Goal: Transaction & Acquisition: Purchase product/service

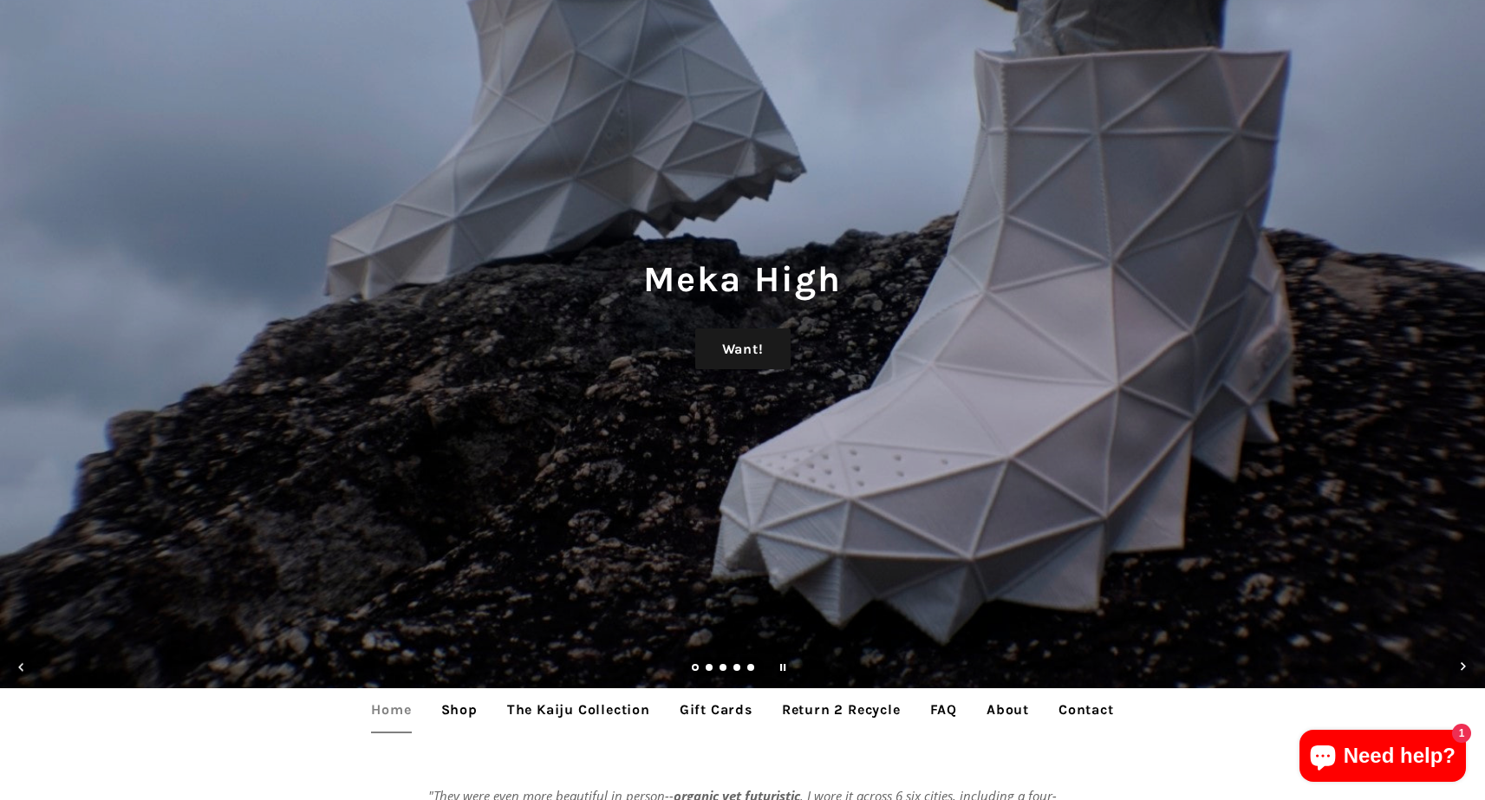
scroll to position [155, 0]
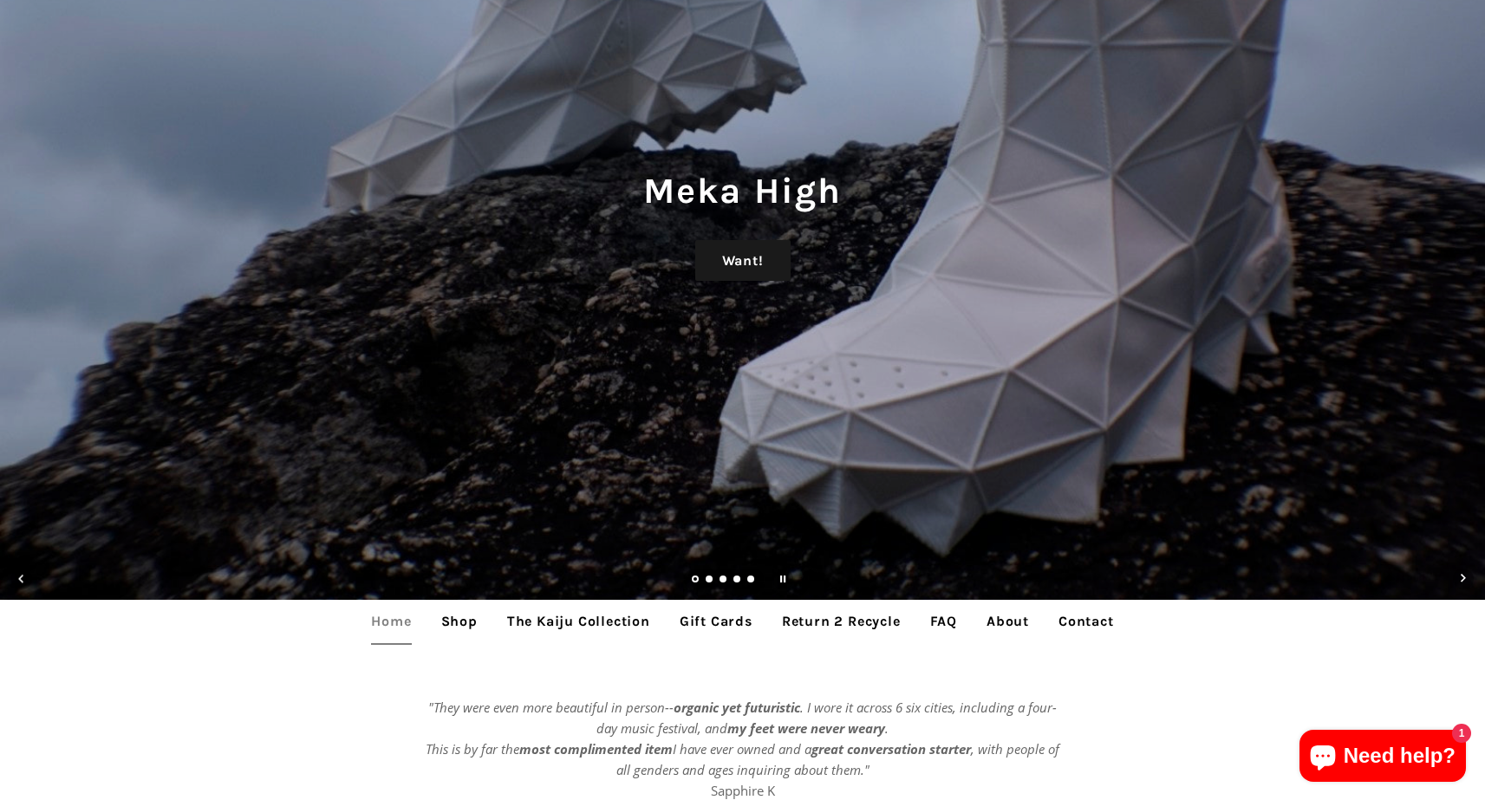
click at [706, 581] on link "Load slide 2" at bounding box center [710, 581] width 9 height 9
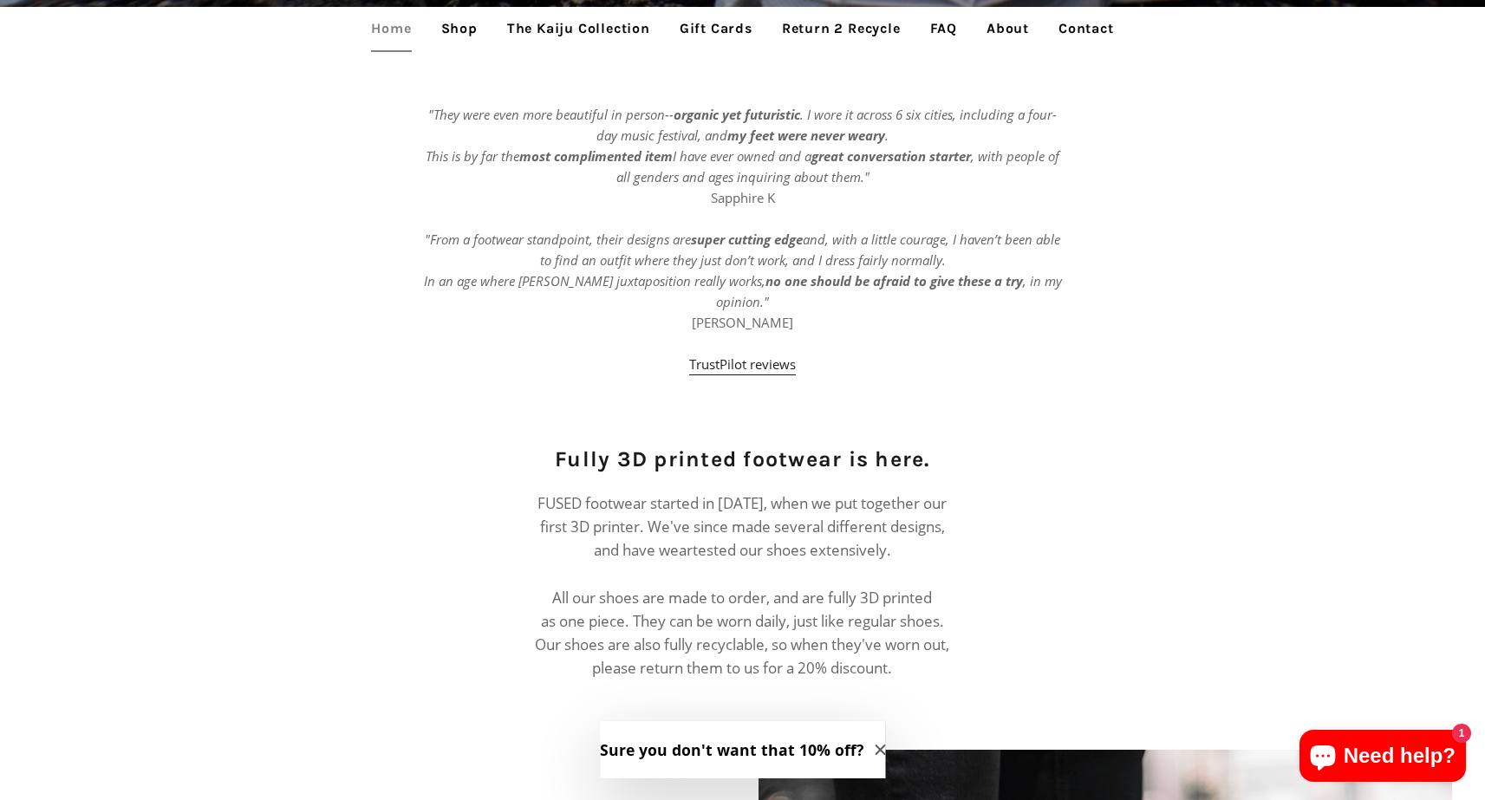
scroll to position [270, 0]
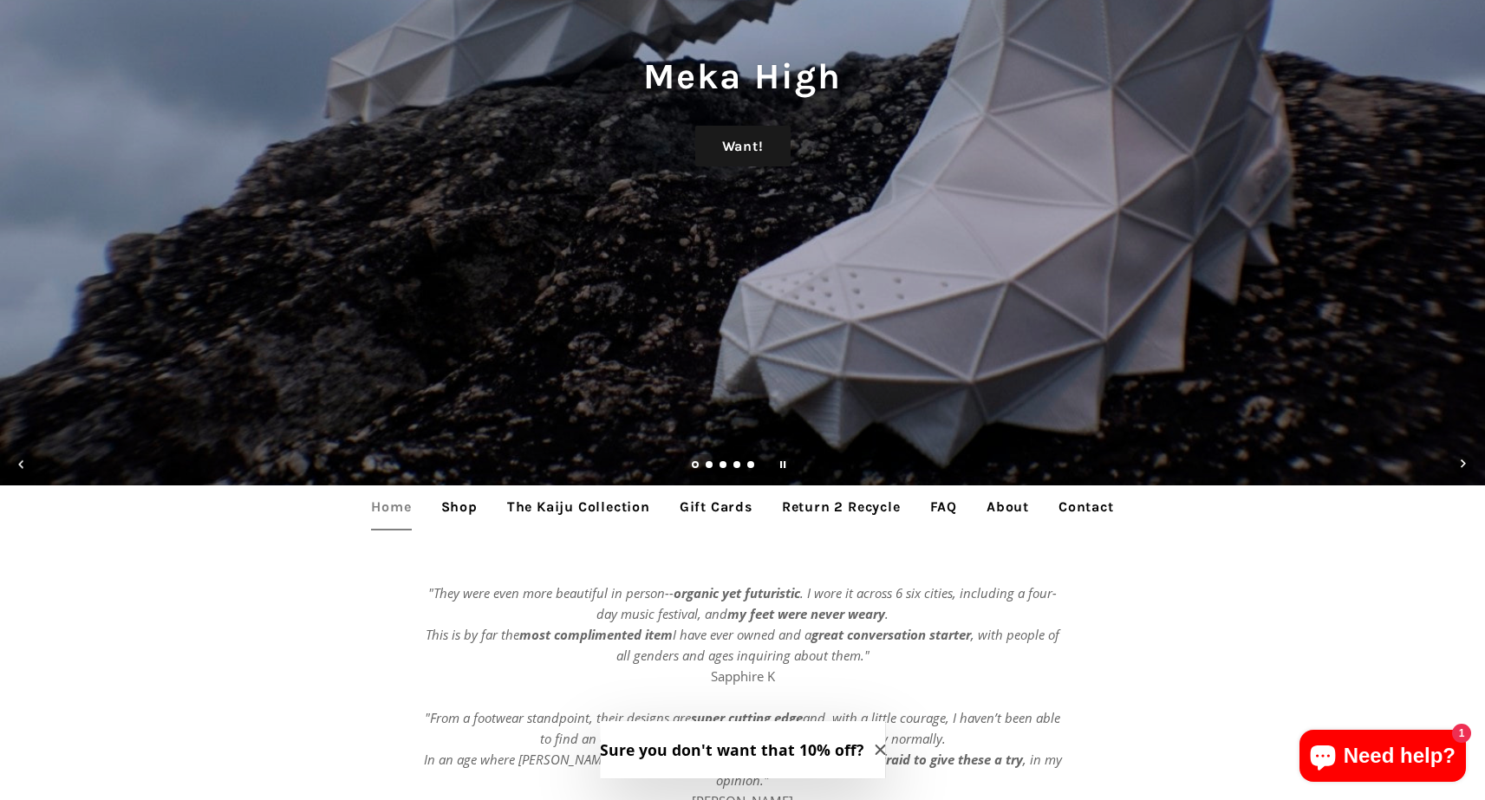
click at [468, 509] on link "Shop" at bounding box center [459, 507] width 62 height 43
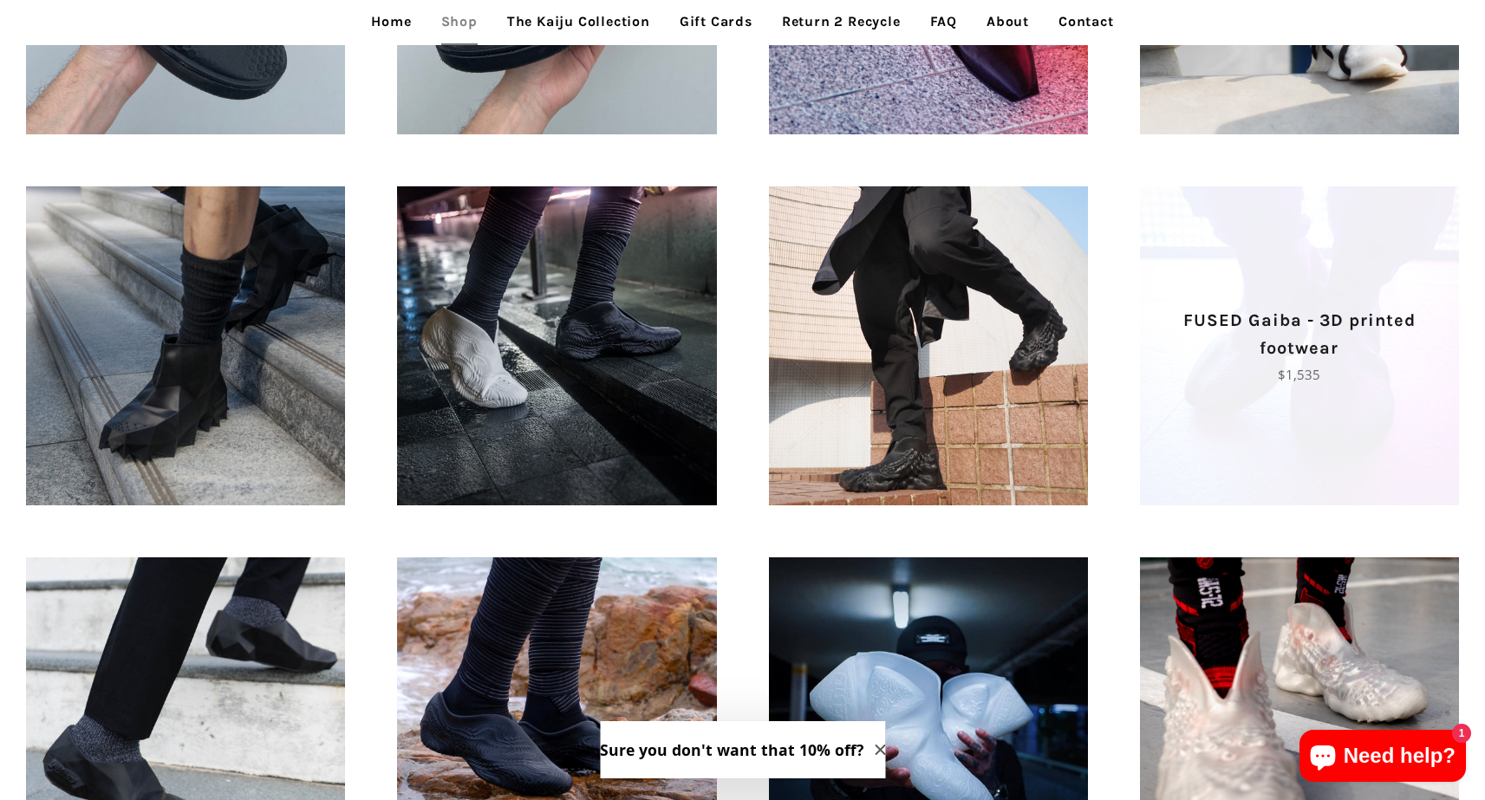
scroll to position [1606, 0]
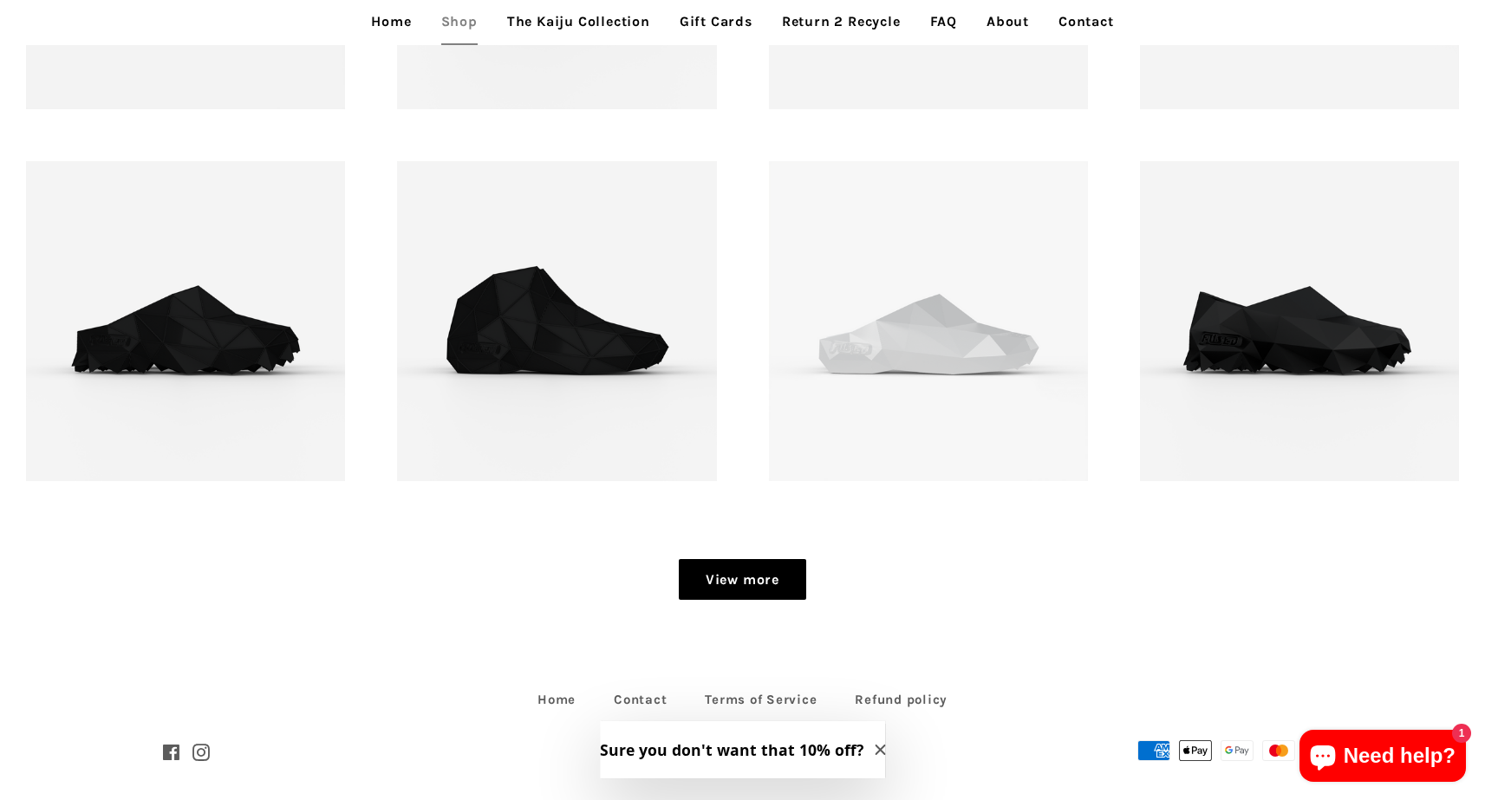
click at [773, 592] on link "View more" at bounding box center [742, 580] width 127 height 42
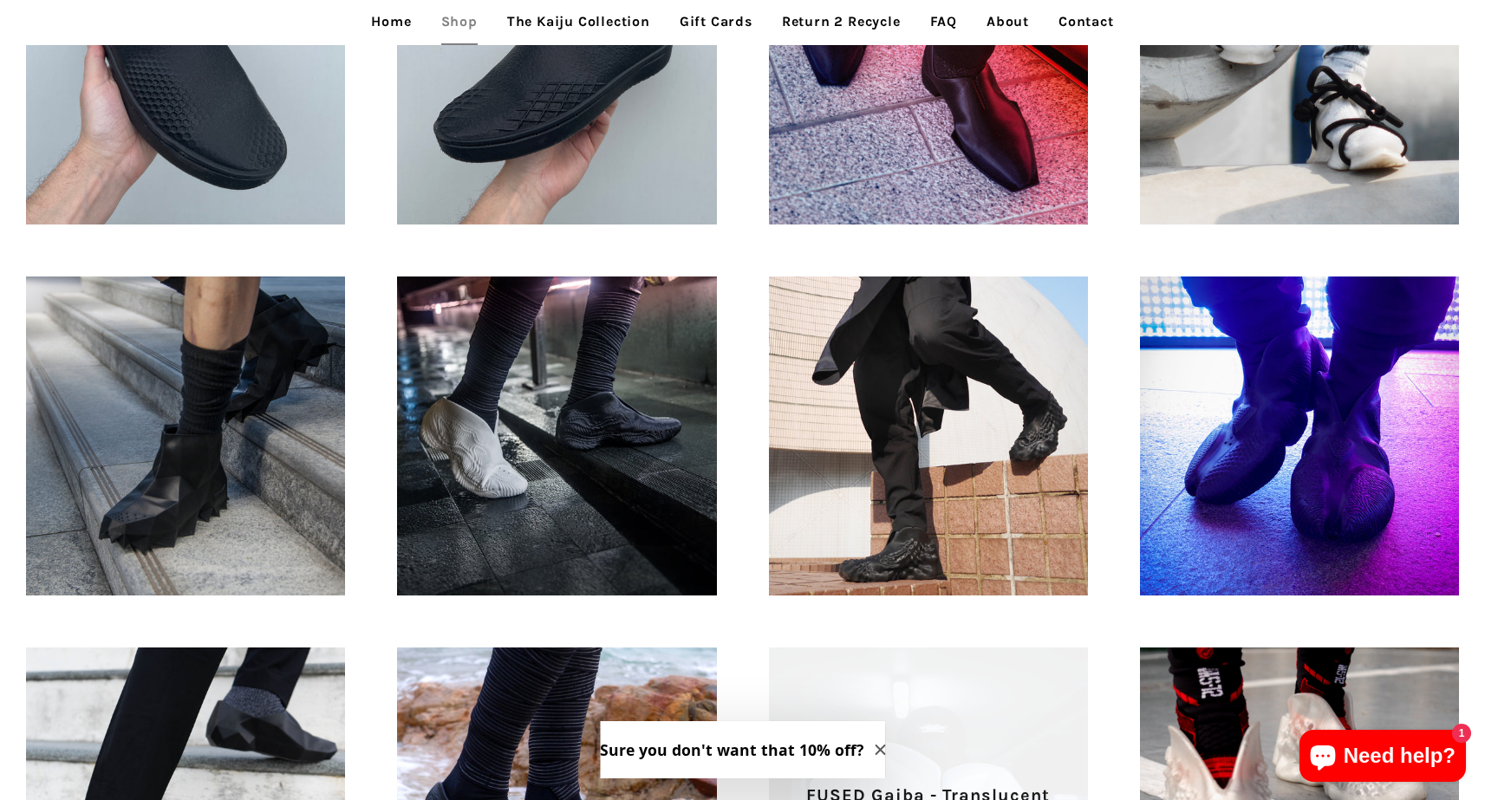
scroll to position [969, 0]
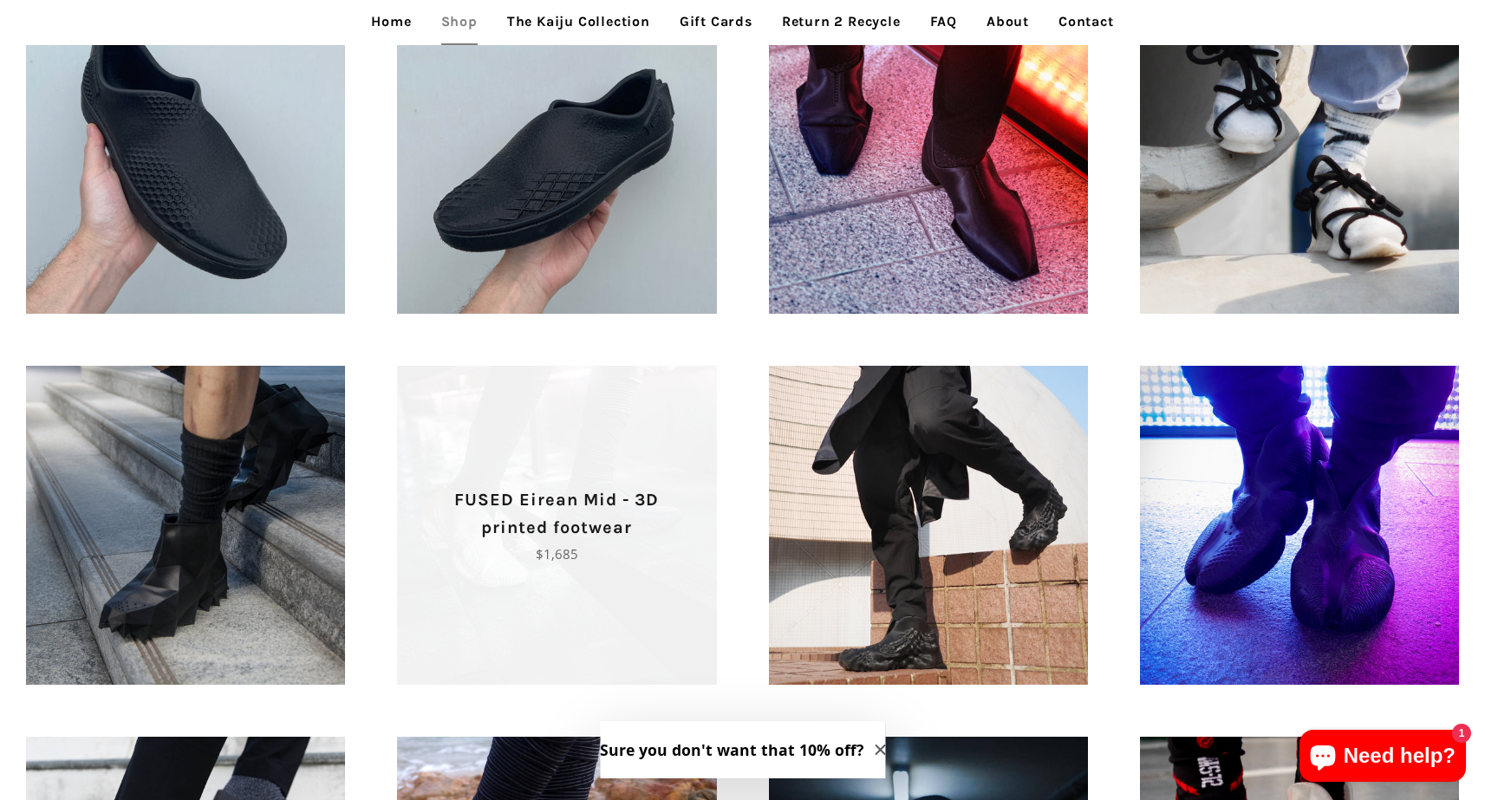
click at [683, 444] on span "FUSED Eirean Mid - 3D printed footwear Regular price $1,685" at bounding box center [556, 525] width 319 height 319
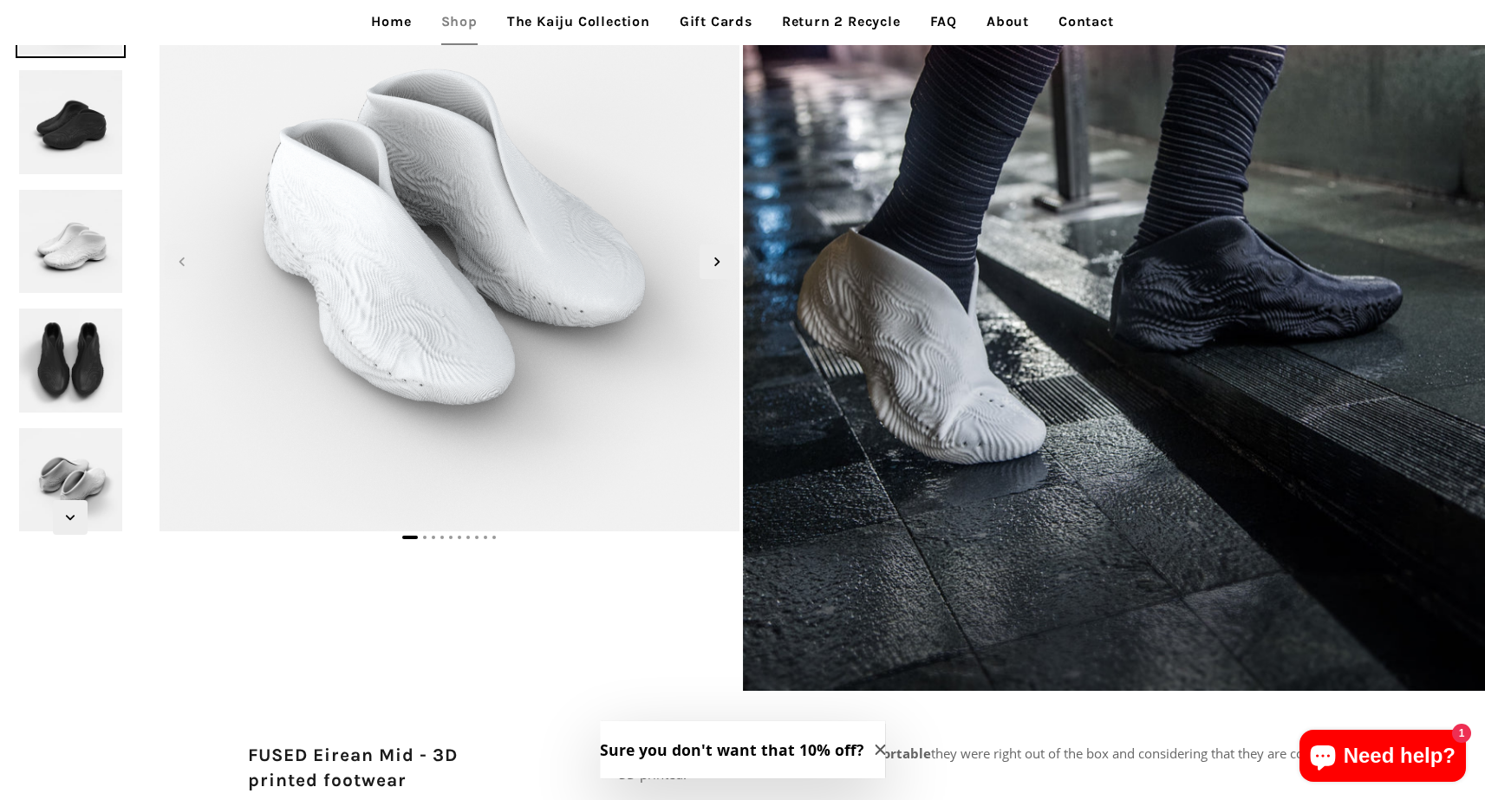
scroll to position [142, 0]
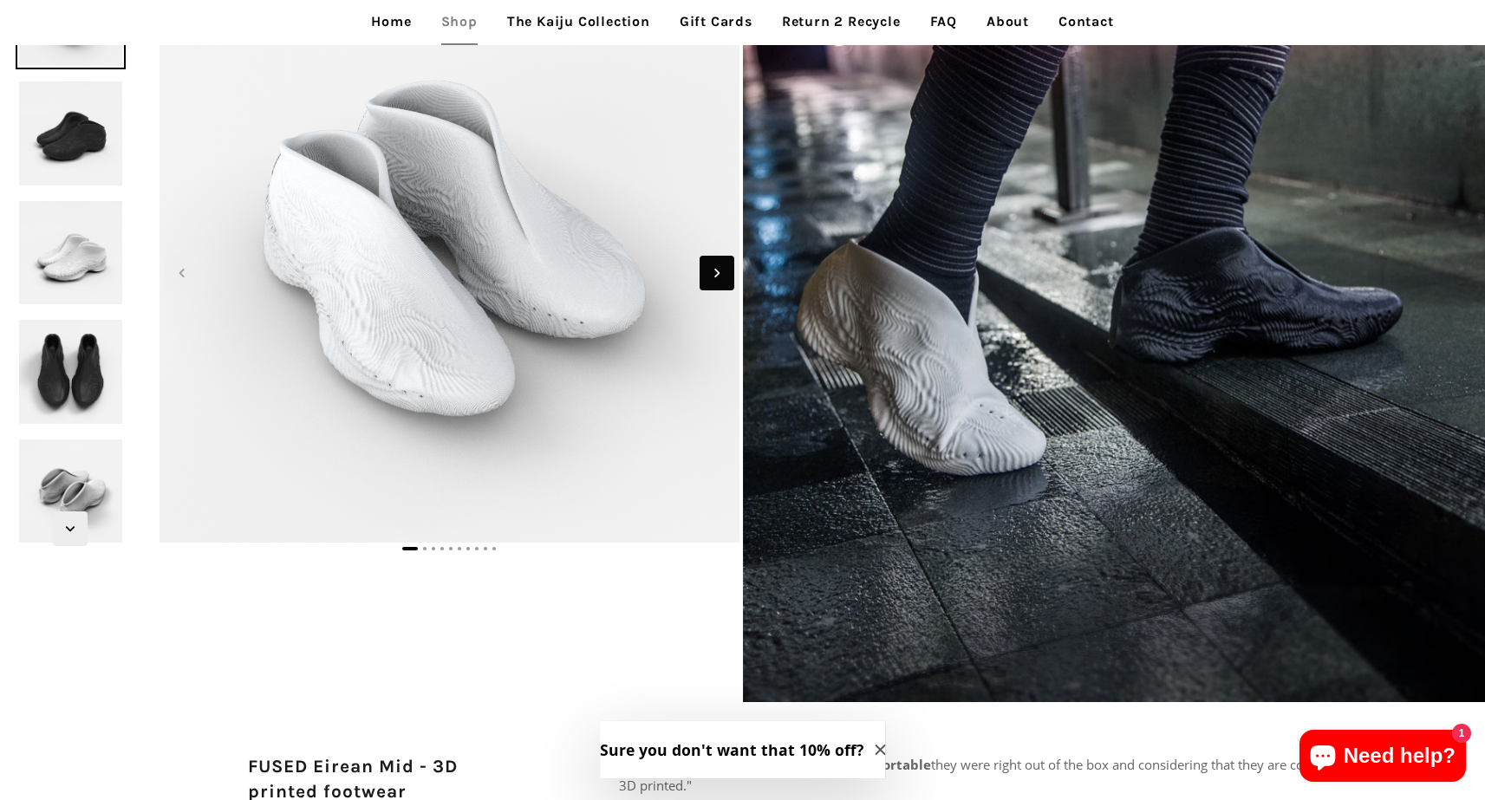
click at [708, 285] on span "Next slide" at bounding box center [717, 273] width 35 height 35
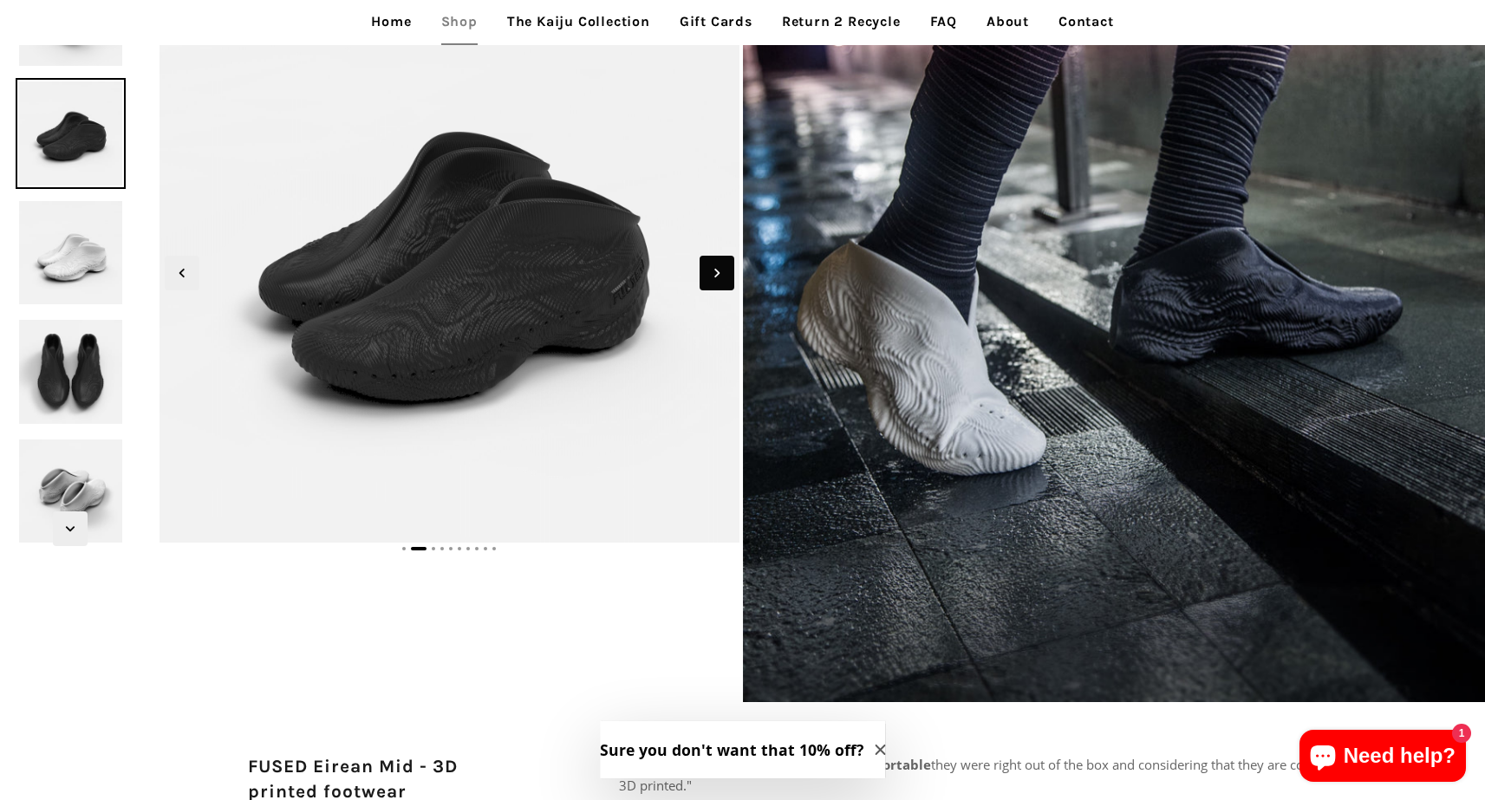
click at [708, 285] on span "Next slide" at bounding box center [717, 273] width 35 height 35
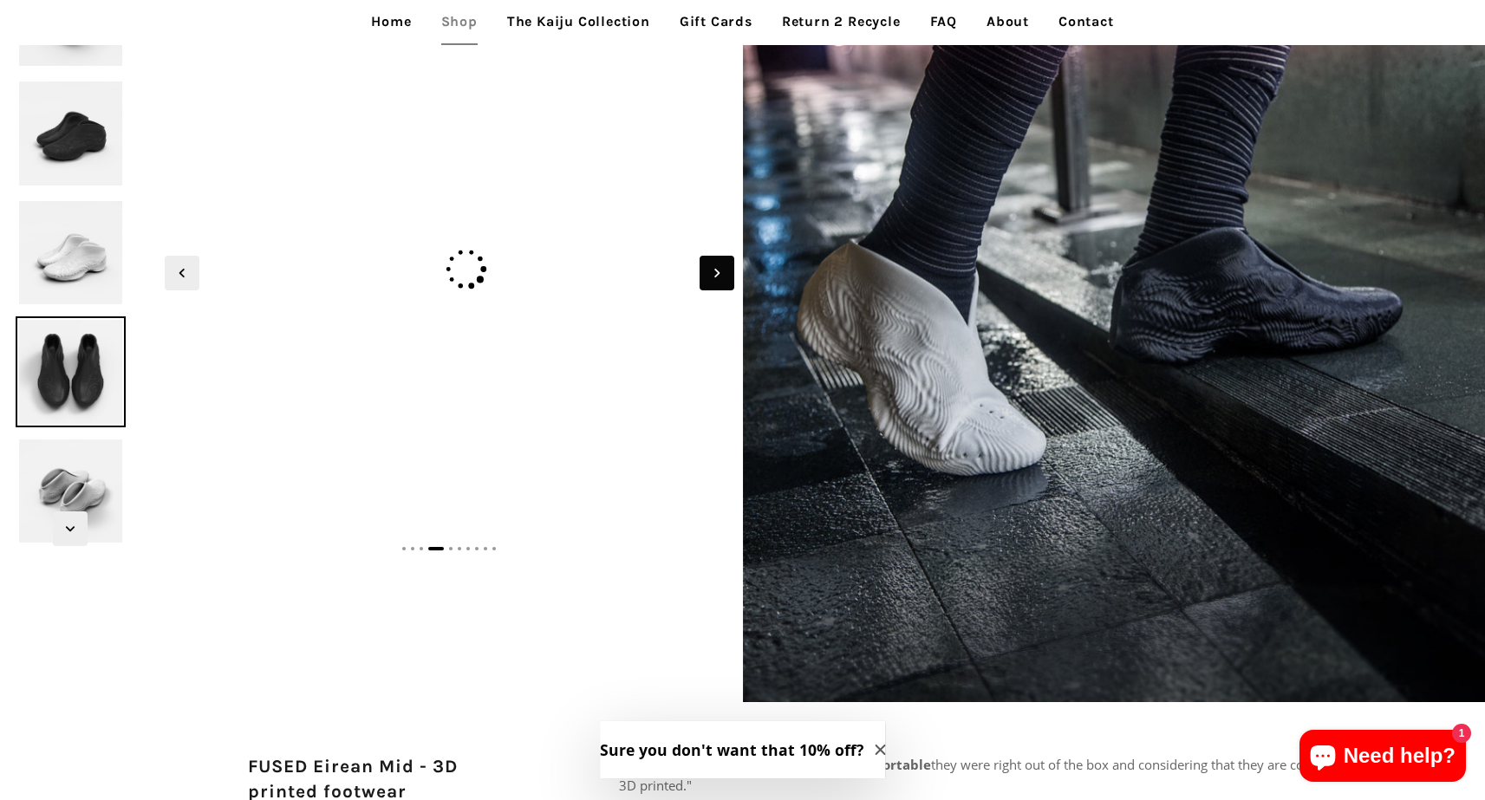
click at [708, 285] on span "Next slide" at bounding box center [717, 273] width 35 height 35
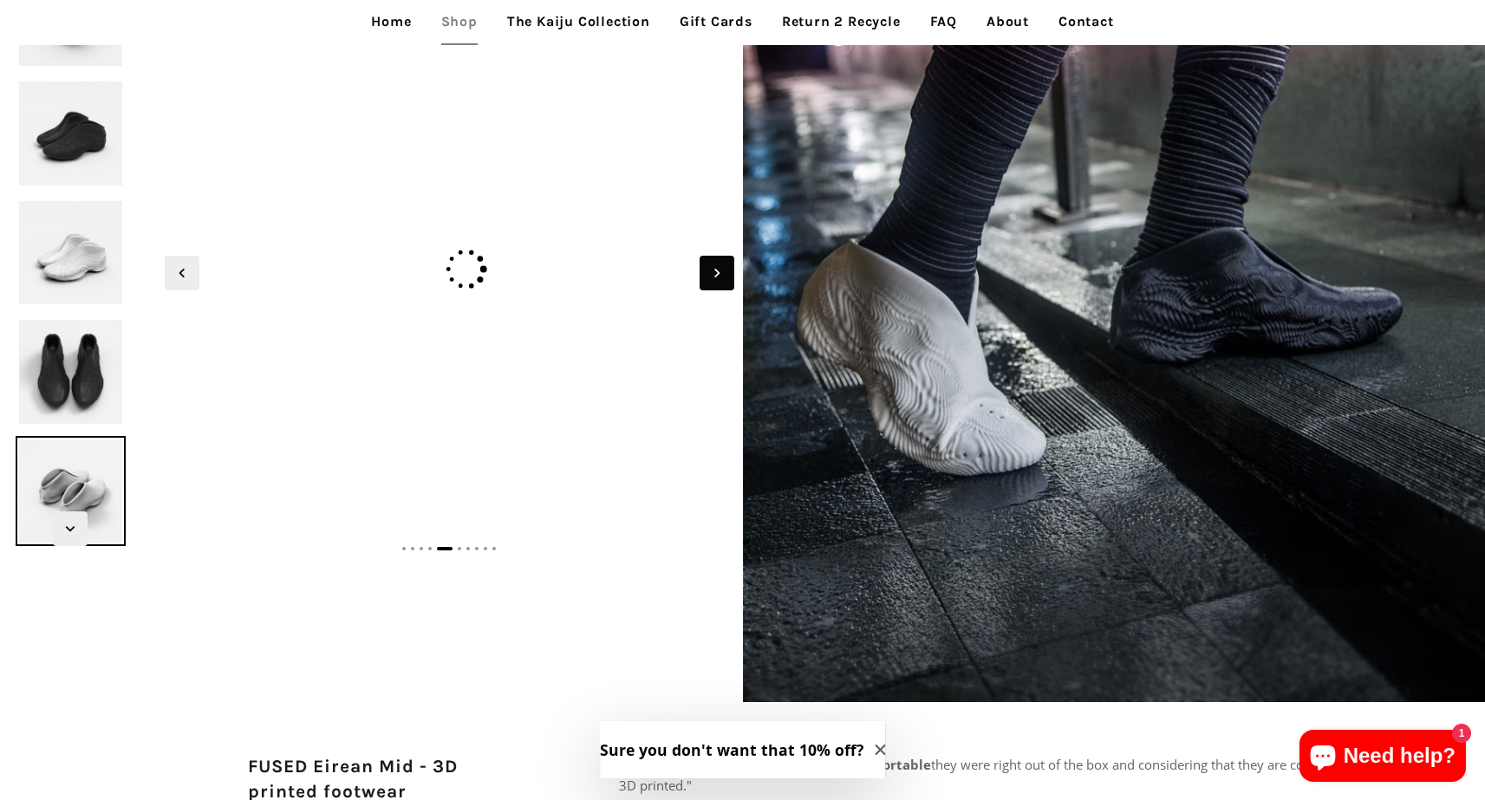
click at [708, 285] on span "Next slide" at bounding box center [717, 273] width 35 height 35
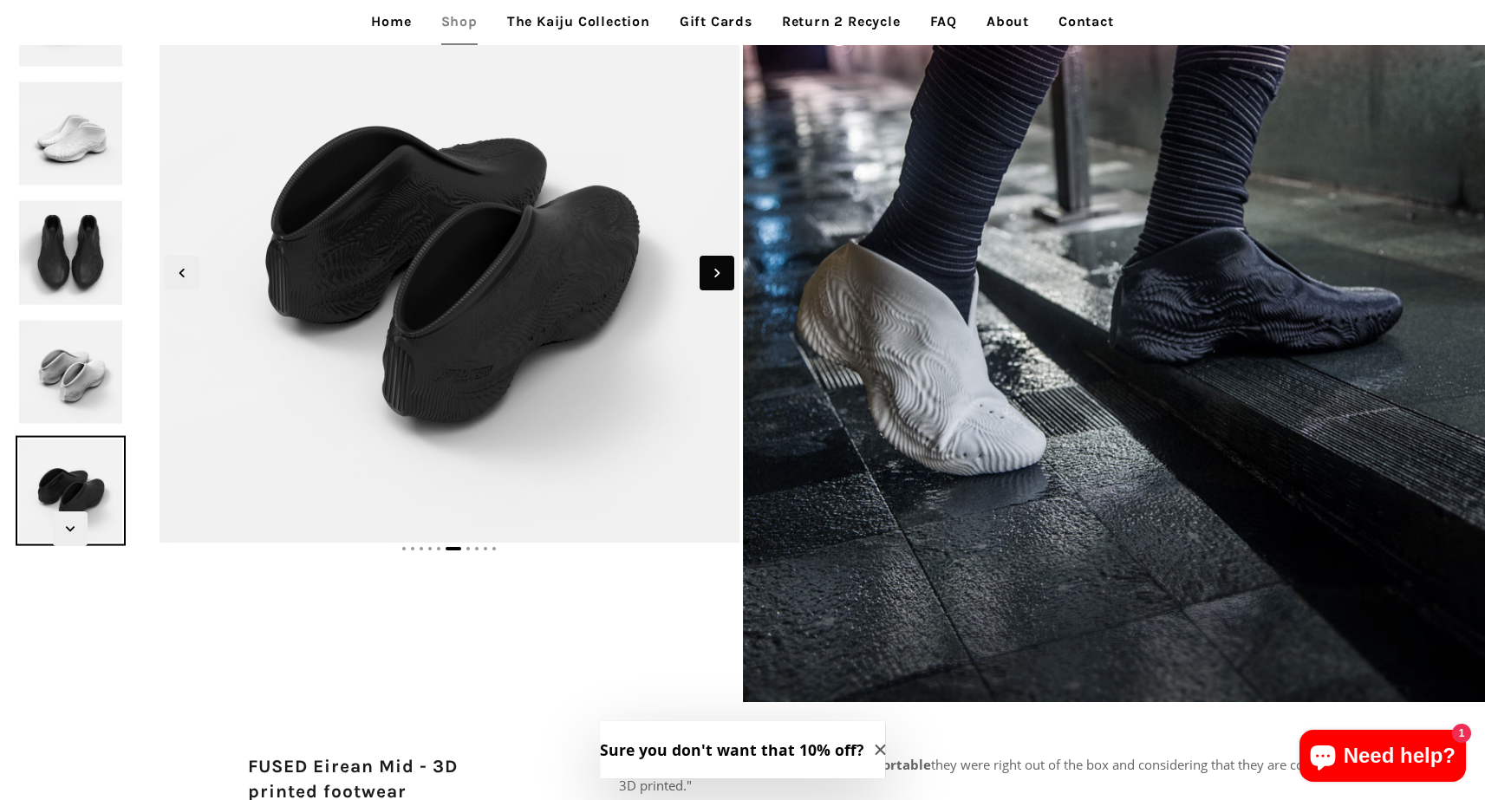
click at [708, 285] on span "Next slide" at bounding box center [717, 273] width 35 height 35
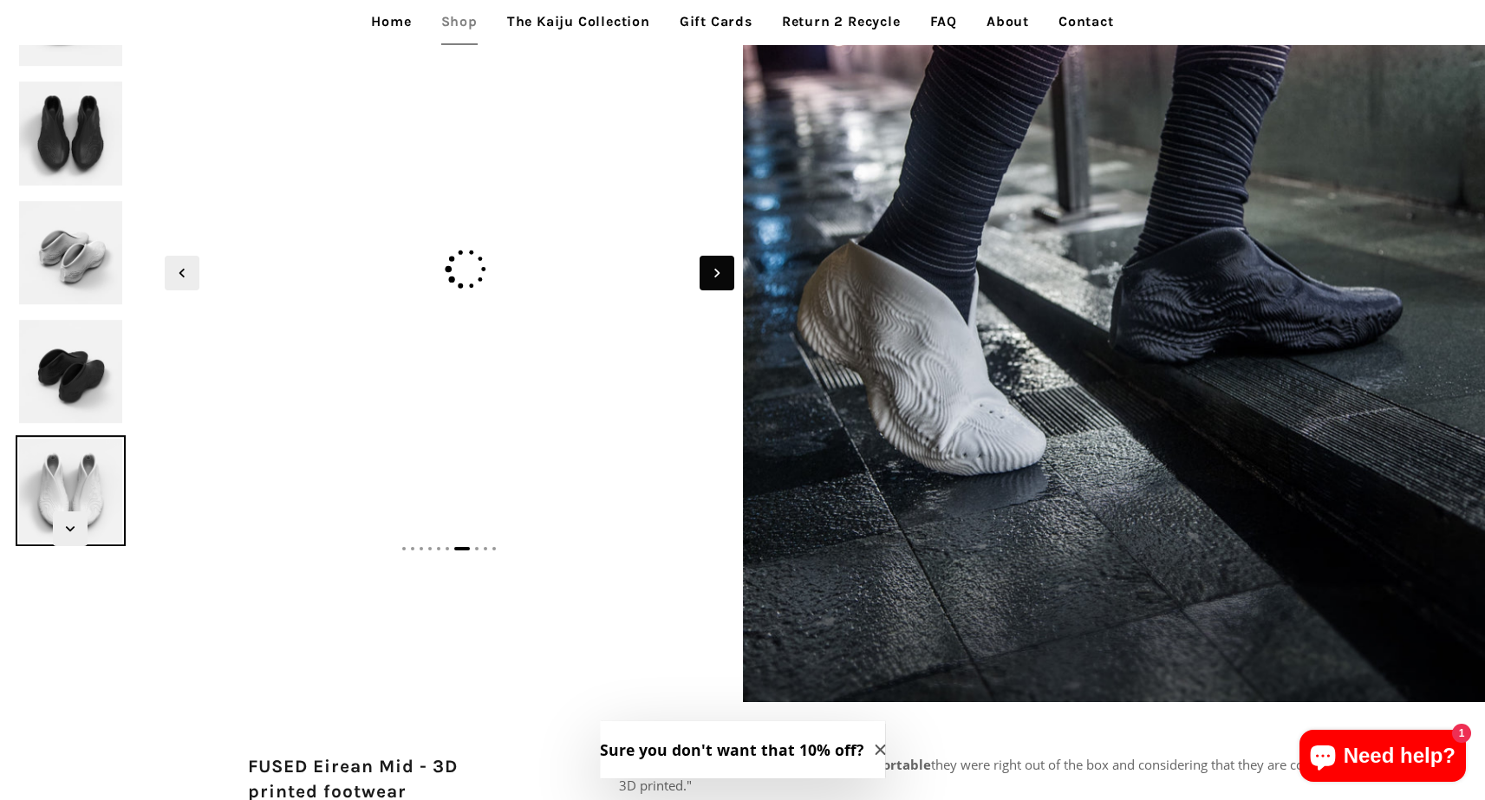
click at [708, 285] on span "Next slide" at bounding box center [717, 273] width 35 height 35
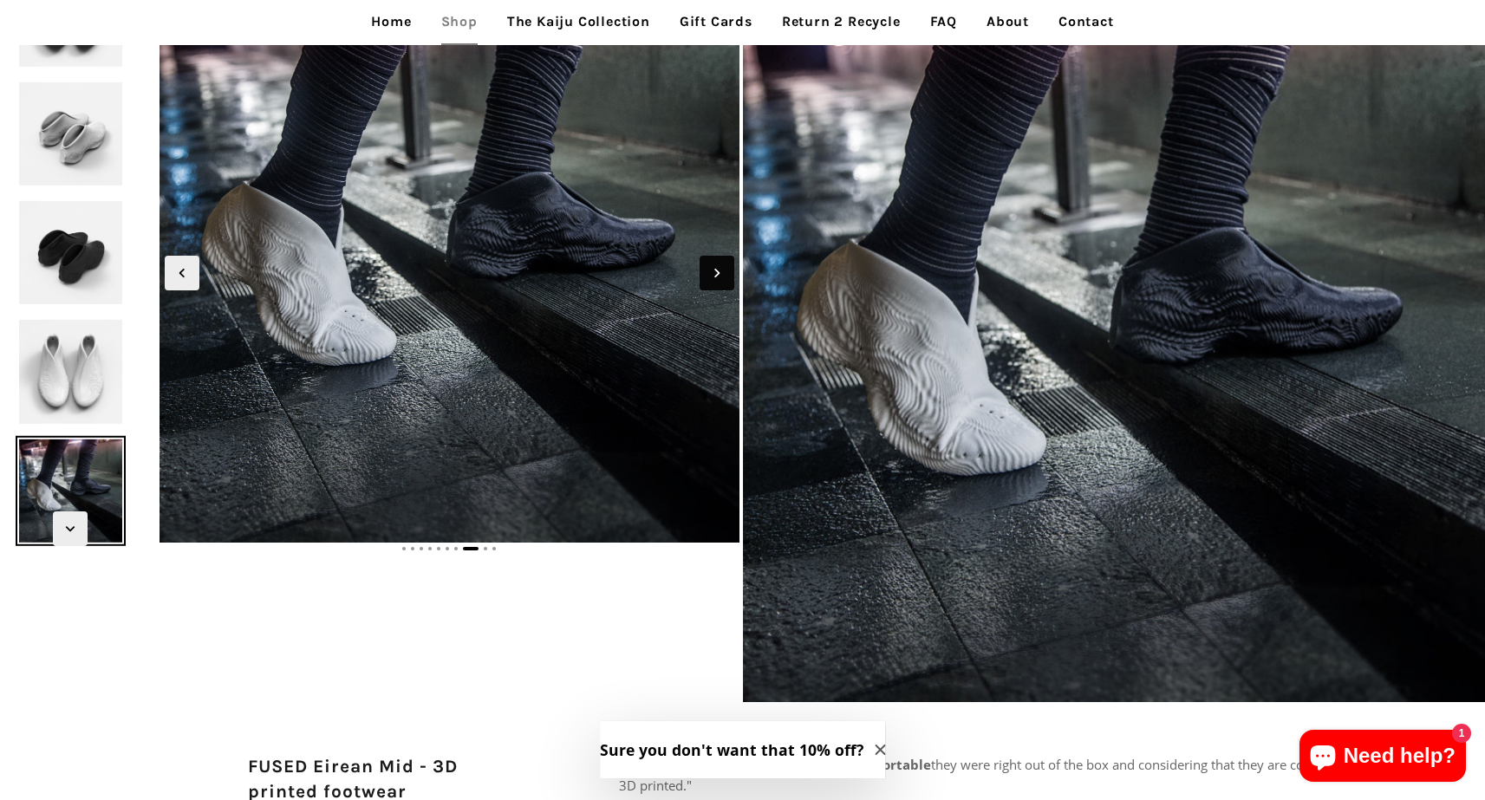
click at [708, 285] on span "Next slide" at bounding box center [717, 273] width 35 height 35
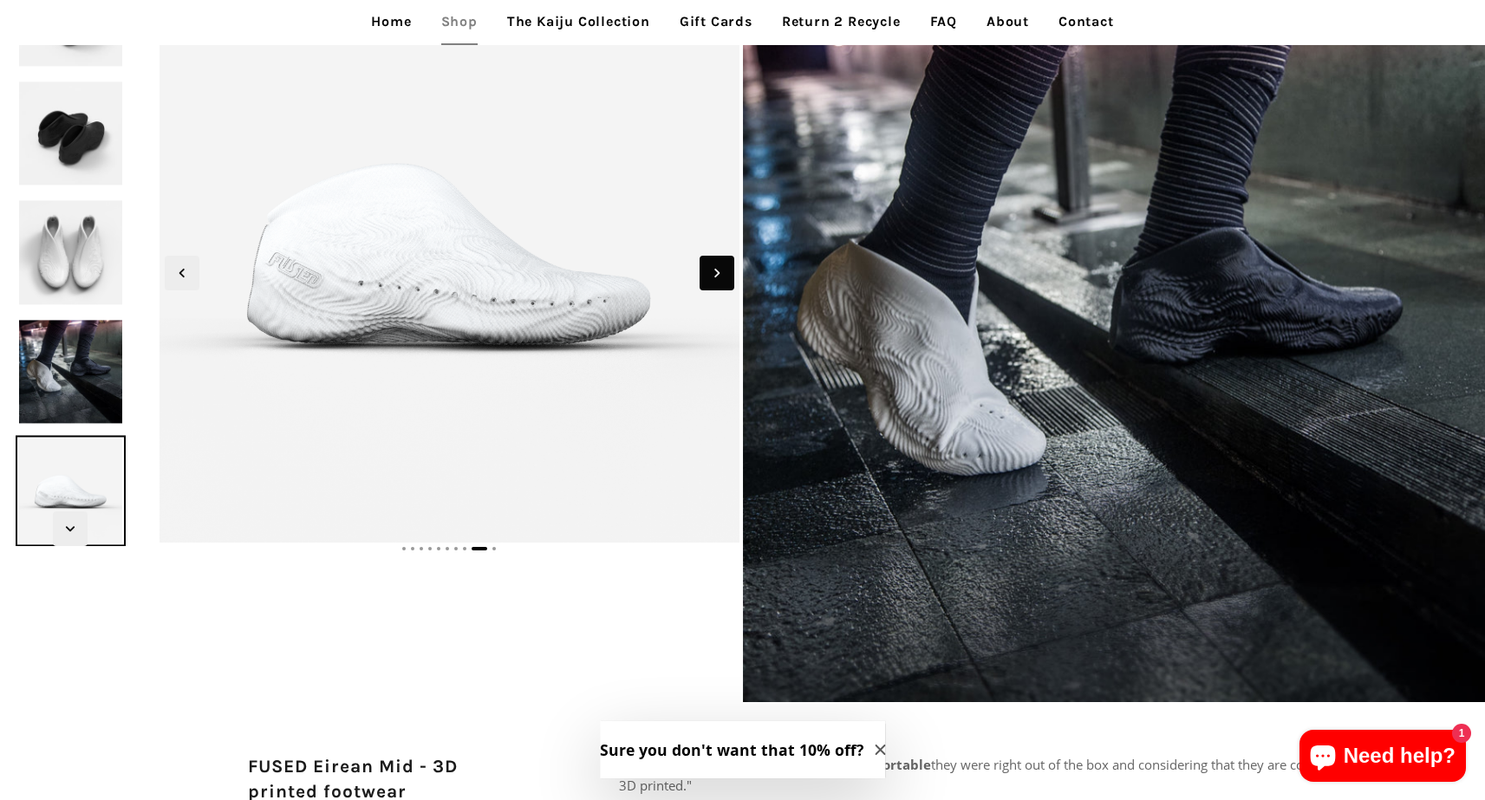
click at [708, 285] on span "Next slide" at bounding box center [717, 273] width 35 height 35
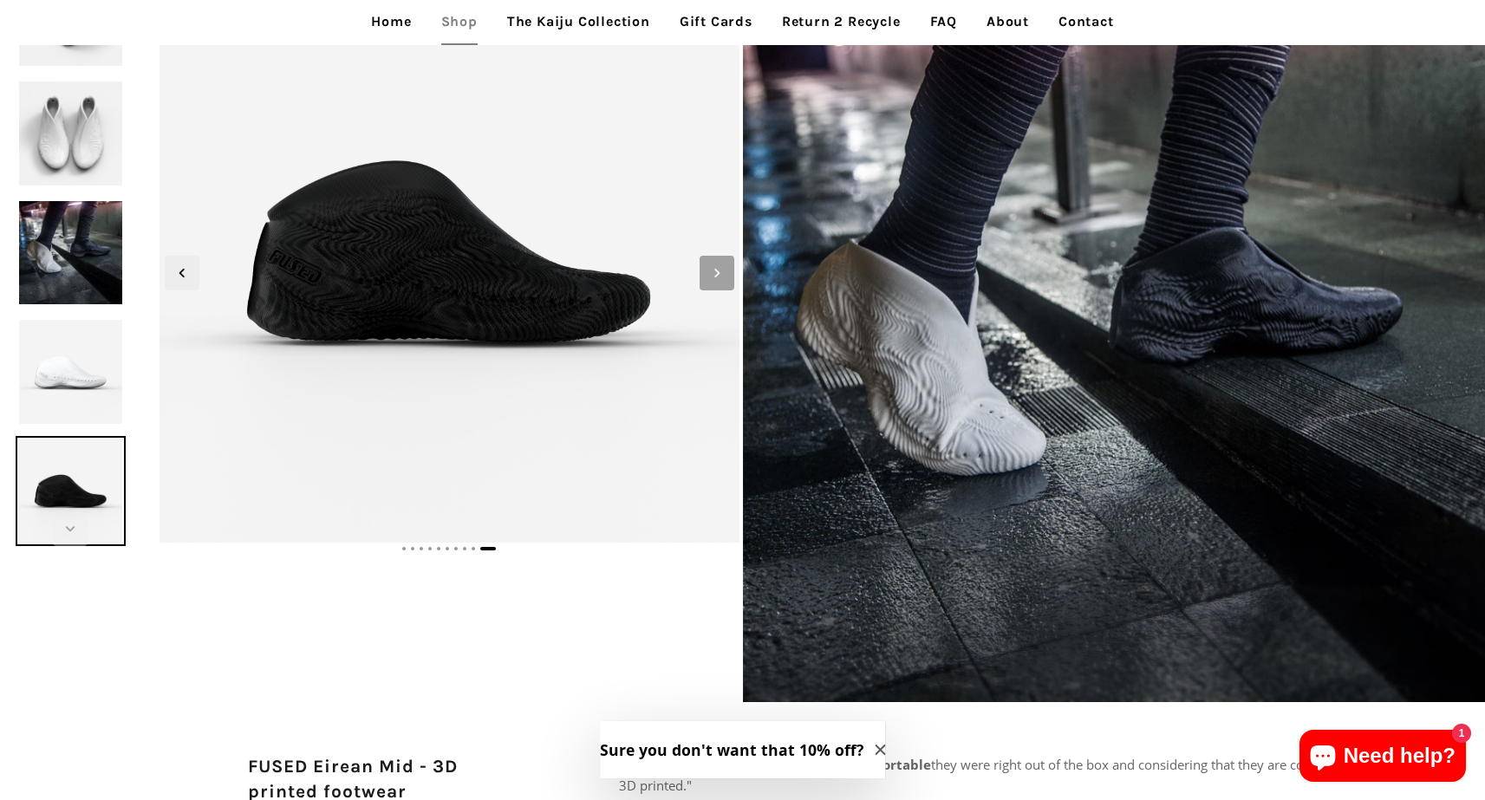
click at [711, 271] on icon "Next slide" at bounding box center [717, 273] width 19 height 19
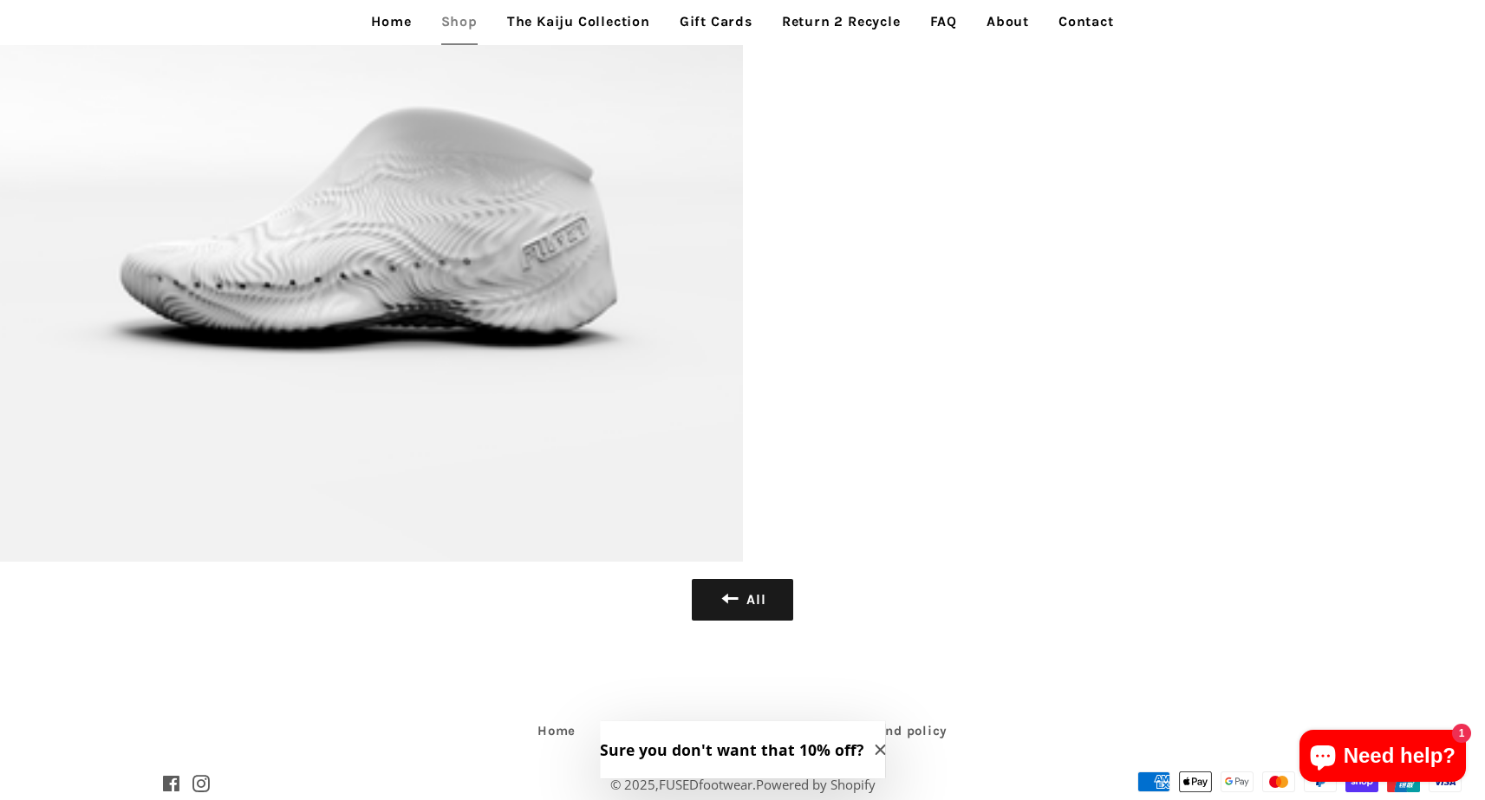
scroll to position [9432, 0]
